Goal: Information Seeking & Learning: Learn about a topic

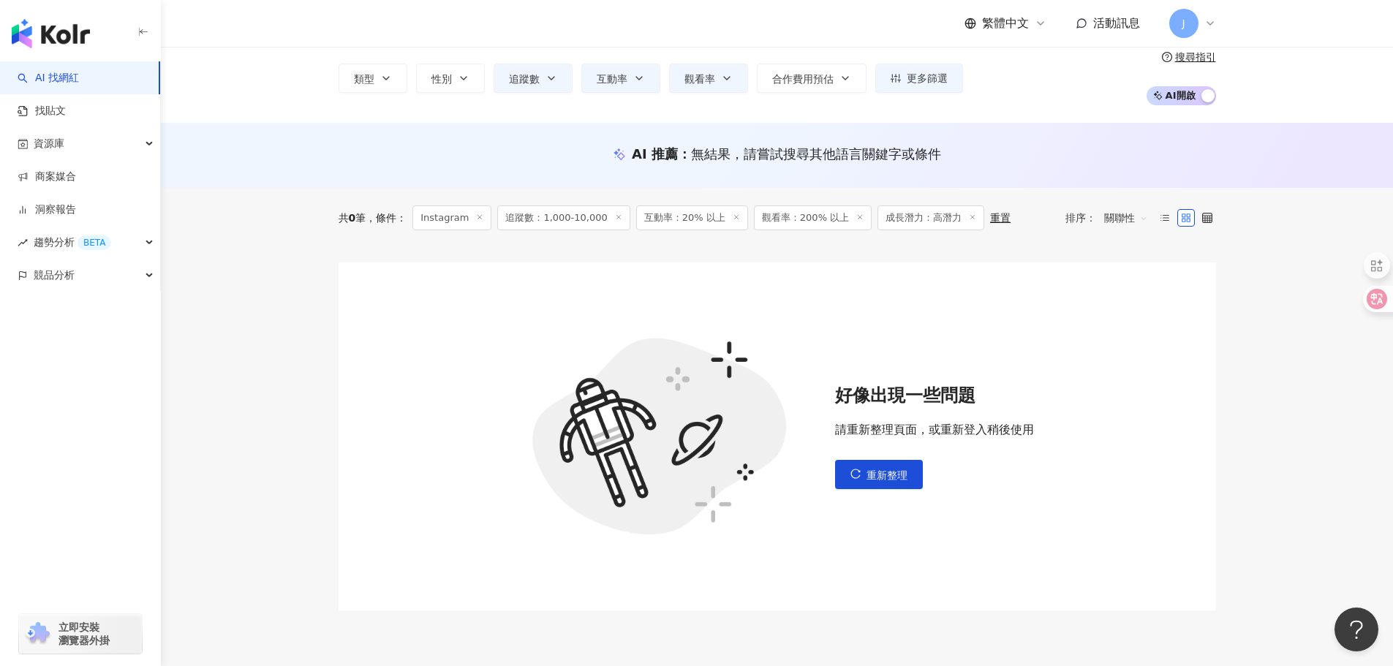
scroll to position [209, 0]
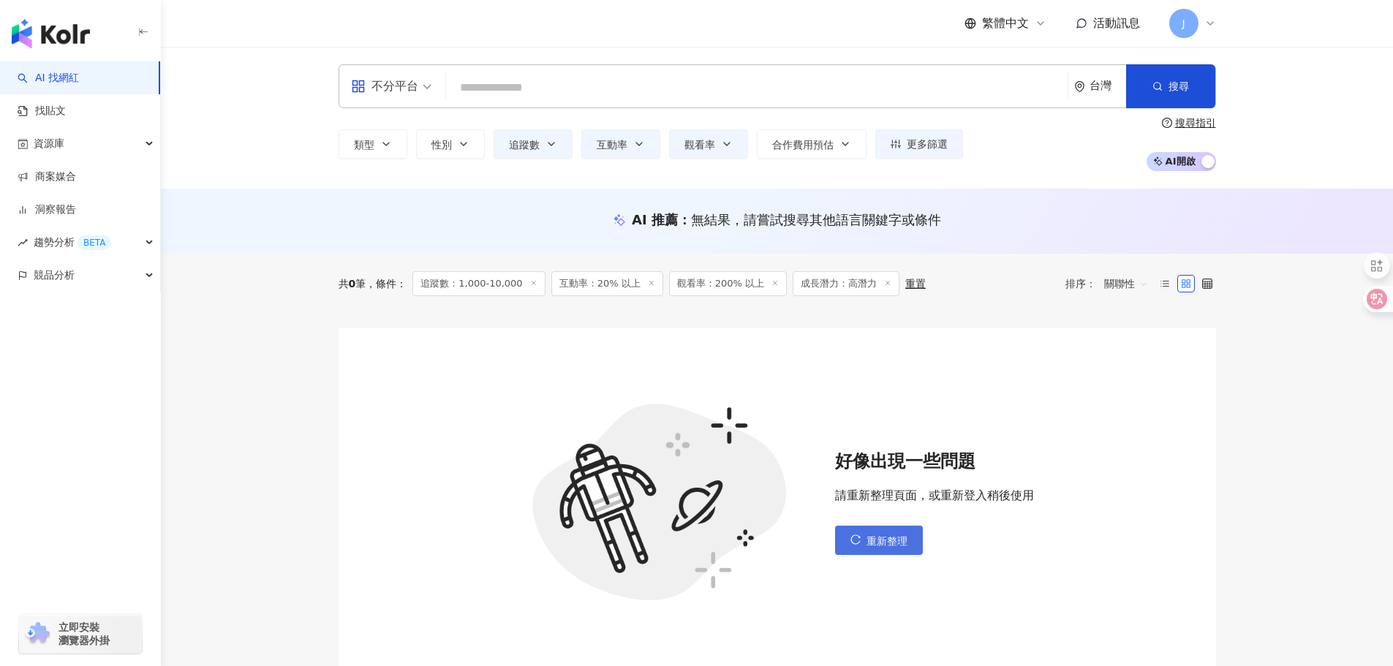
click at [875, 549] on button "重新整理" at bounding box center [879, 540] width 88 height 29
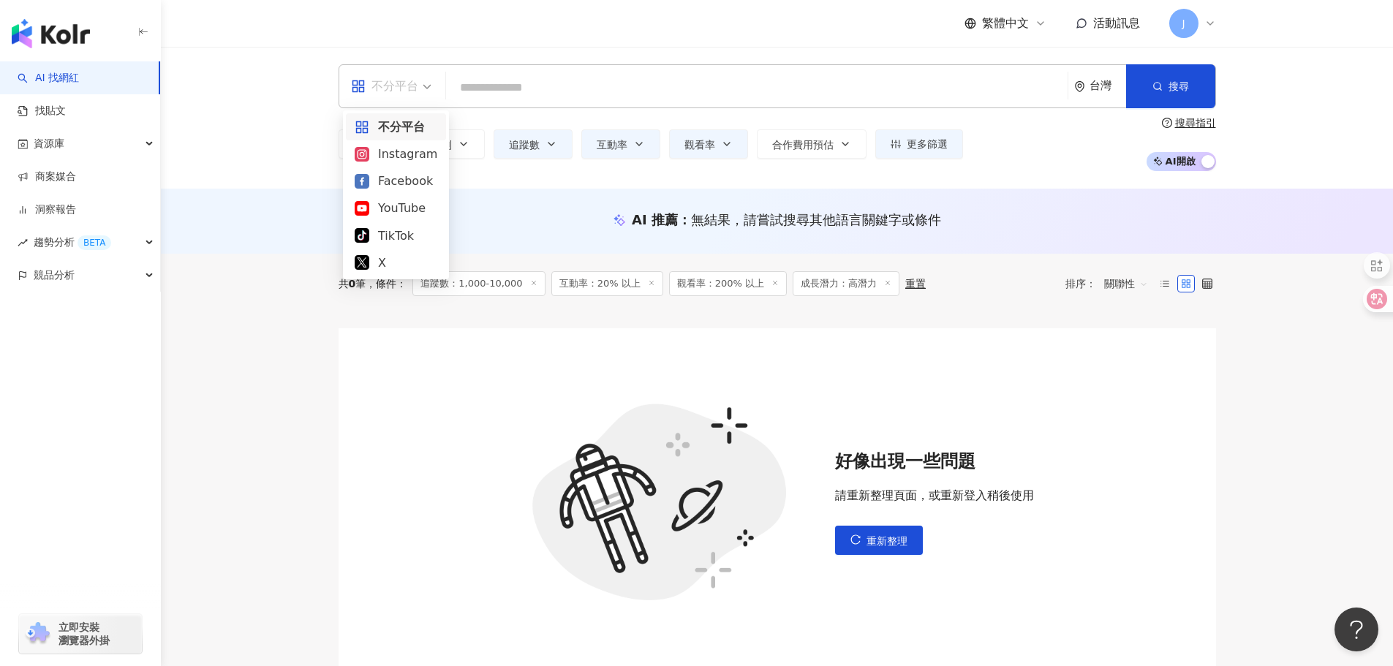
click at [379, 94] on div "不分平台" at bounding box center [384, 86] width 67 height 23
click at [392, 149] on div "Instagram" at bounding box center [396, 154] width 83 height 18
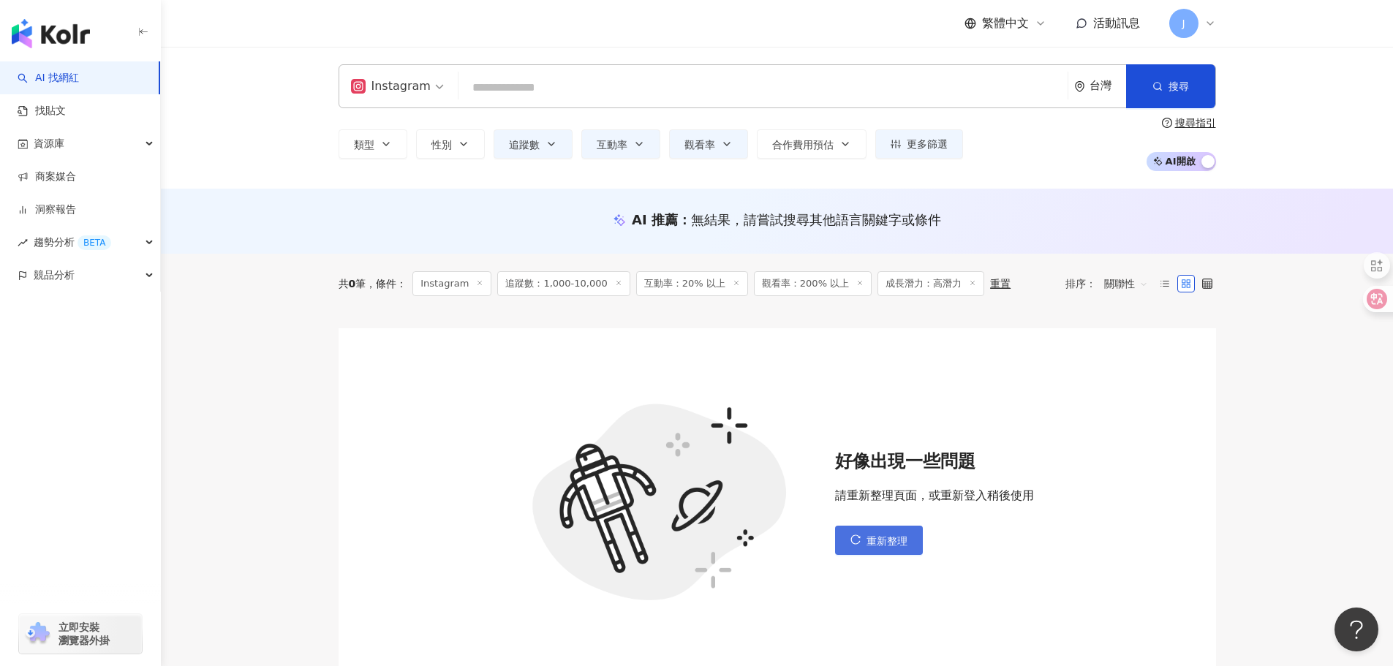
click at [880, 540] on span "重新整理" at bounding box center [886, 541] width 41 height 12
click at [50, 29] on img "button" at bounding box center [51, 33] width 78 height 29
